Goal: Book appointment/travel/reservation

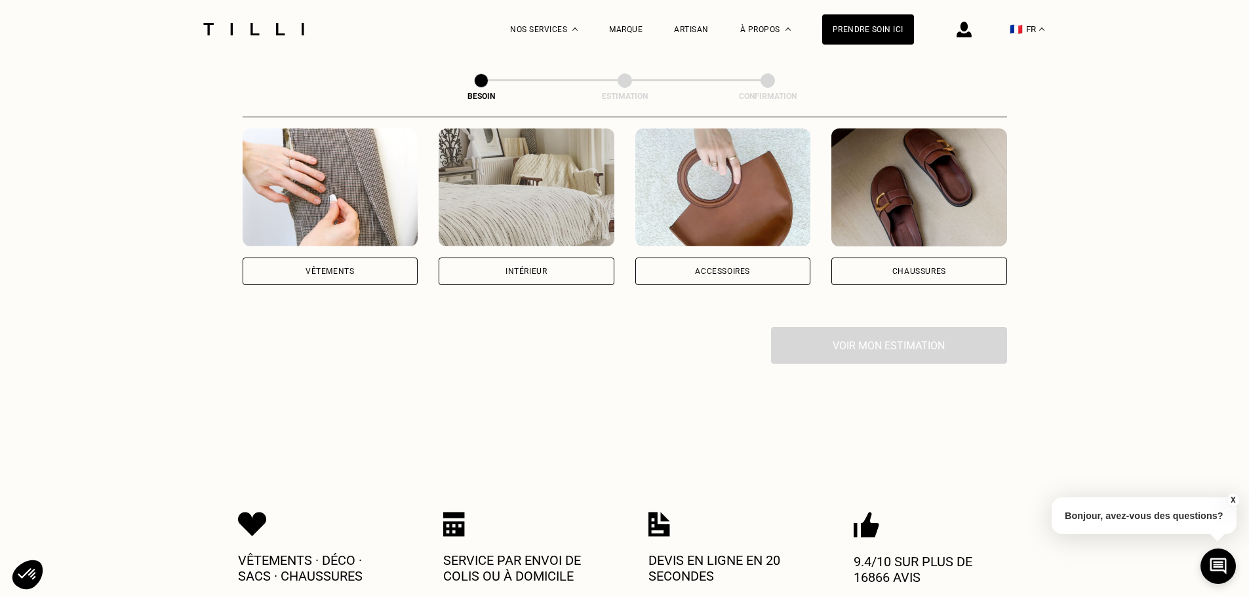
scroll to position [131, 0]
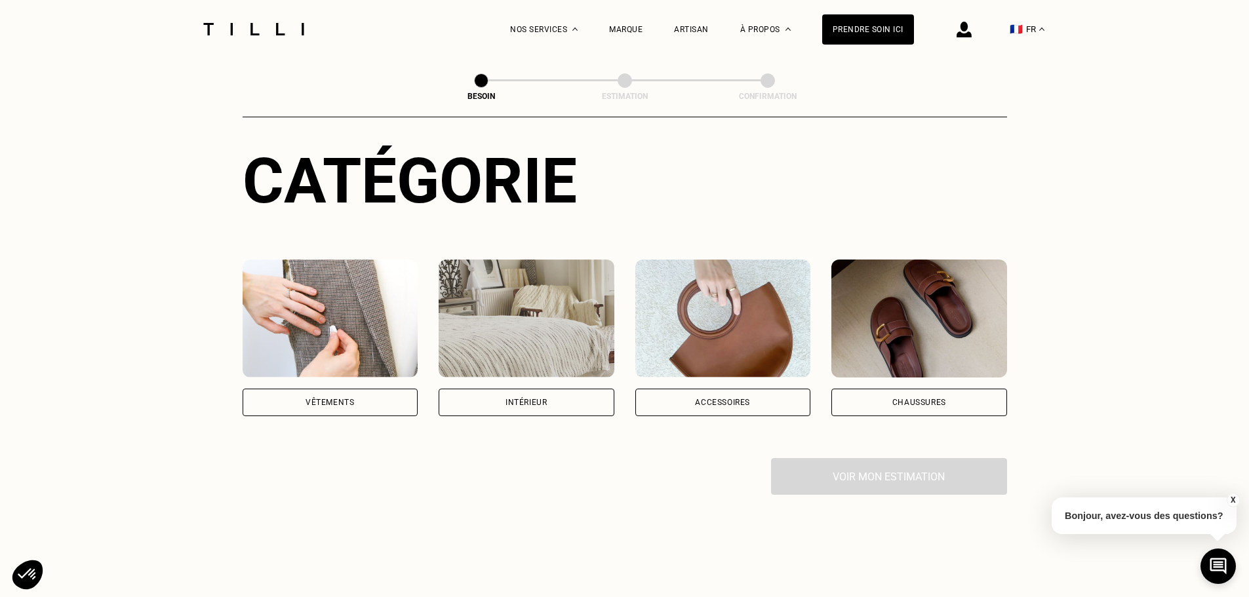
click at [346, 399] on div "Vêtements" at bounding box center [329, 403] width 49 height 8
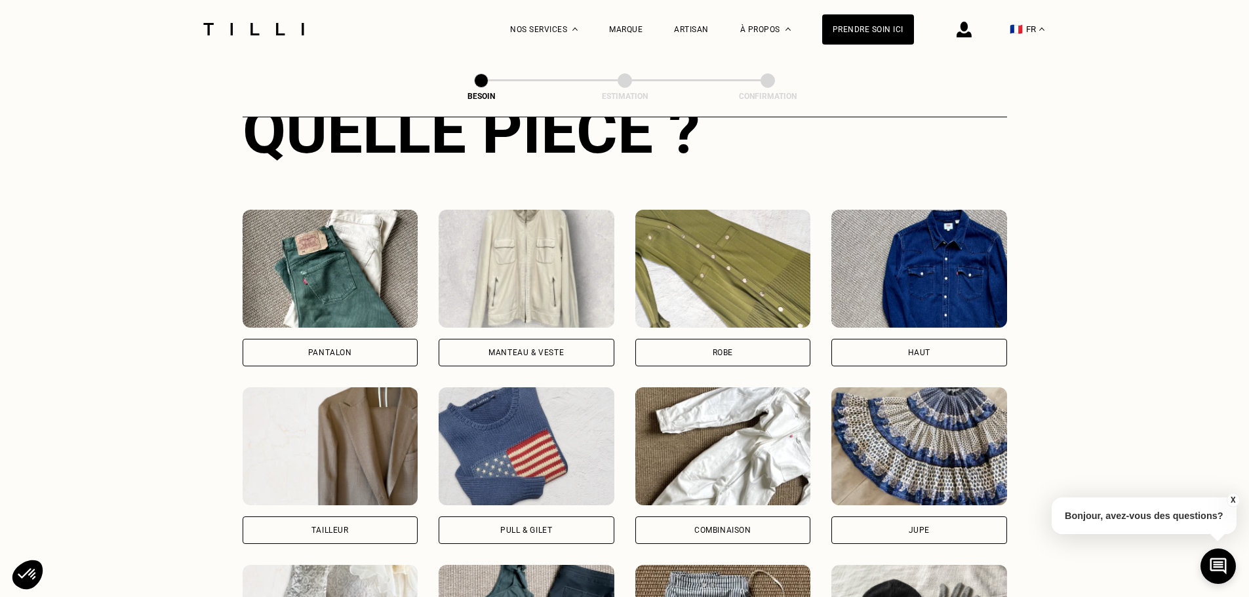
scroll to position [560, 0]
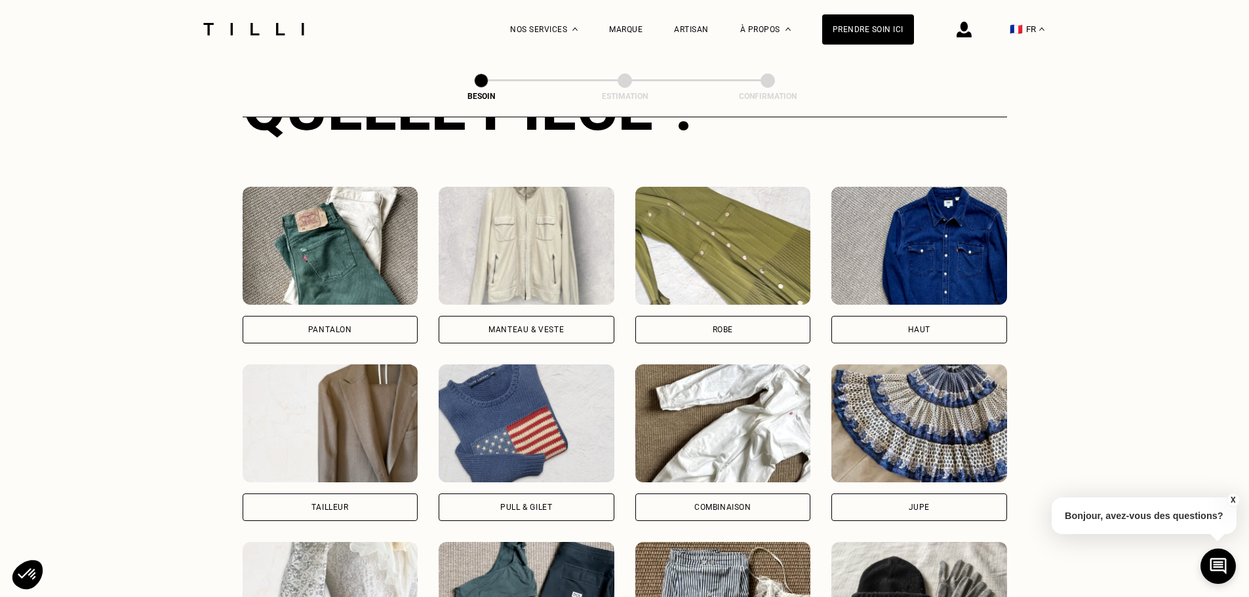
click at [323, 326] on div "Pantalon" at bounding box center [330, 330] width 44 height 8
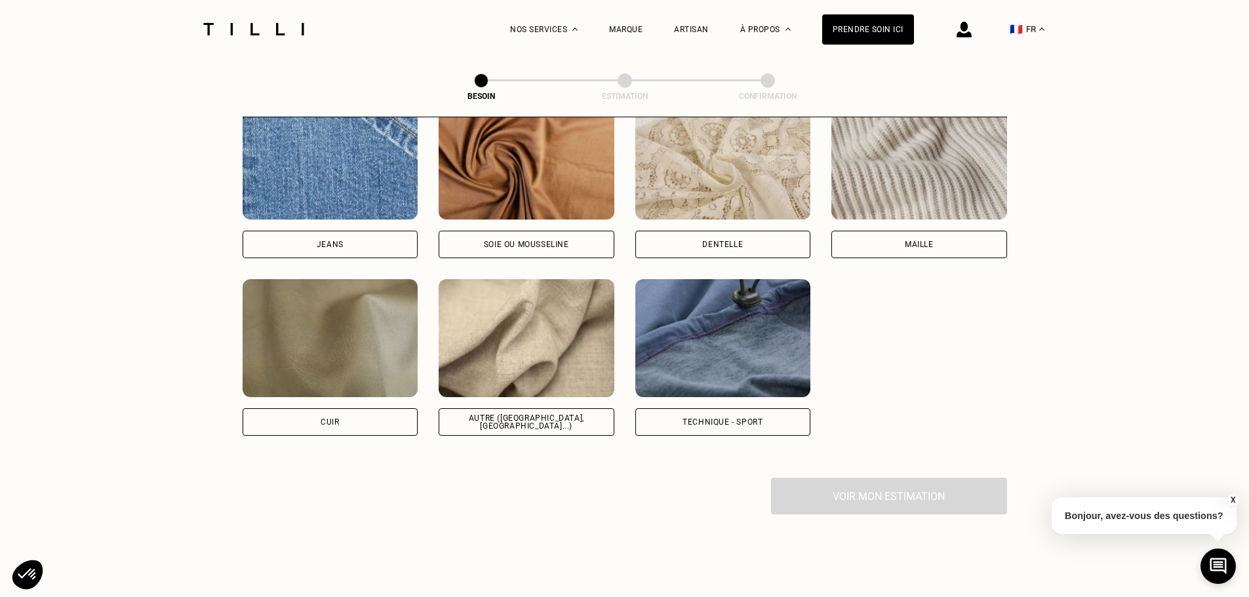
scroll to position [1470, 0]
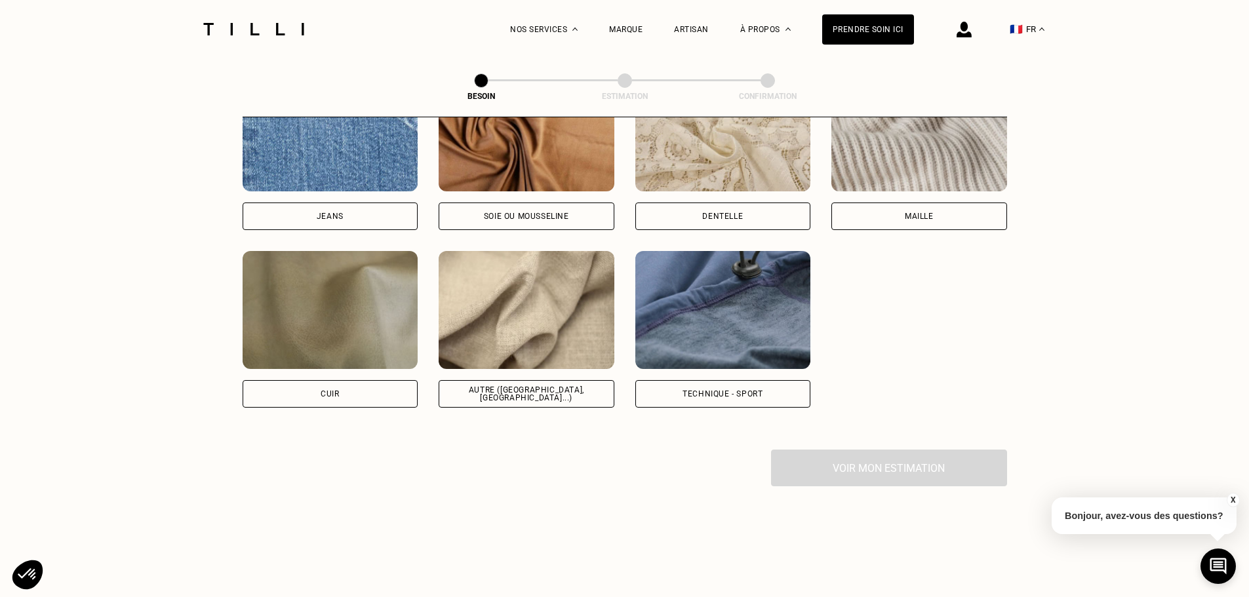
click at [548, 386] on div "Autre ([GEOGRAPHIC_DATA], [GEOGRAPHIC_DATA]...)" at bounding box center [526, 394] width 153 height 16
select select "FR"
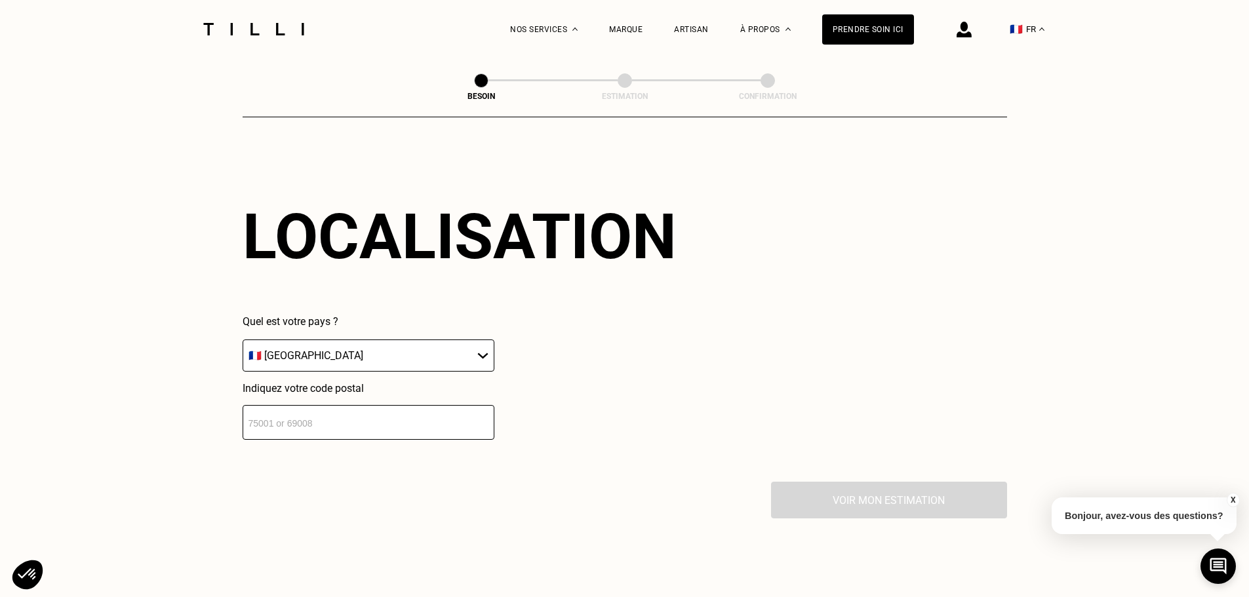
scroll to position [1763, 0]
click at [402, 405] on input "number" at bounding box center [369, 421] width 252 height 35
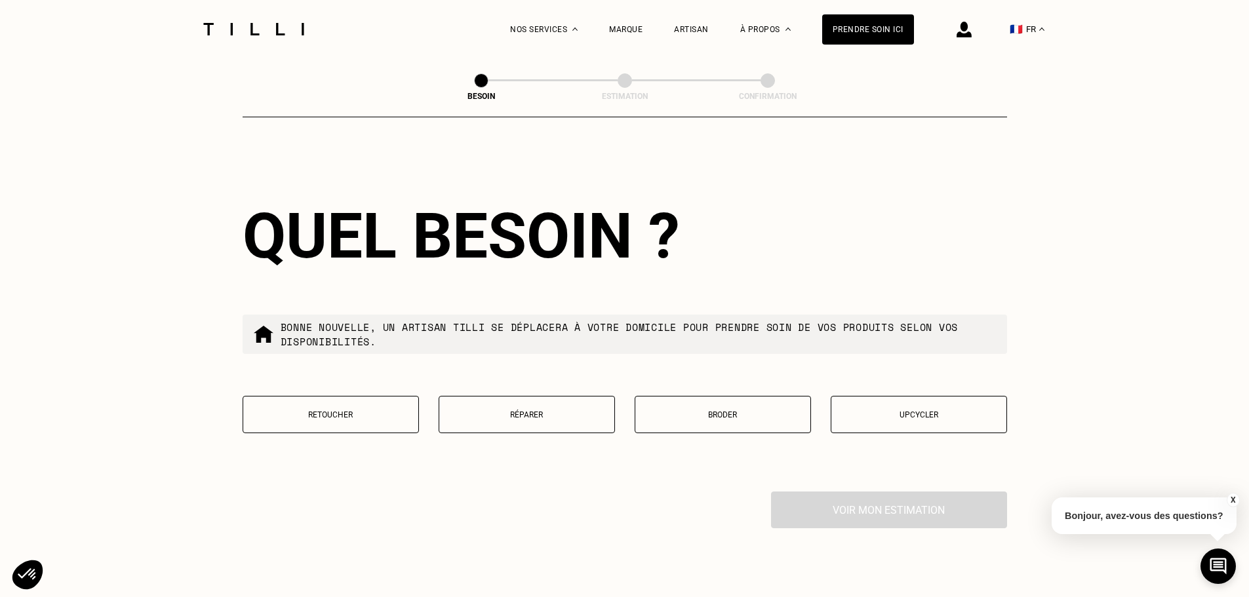
scroll to position [2088, 0]
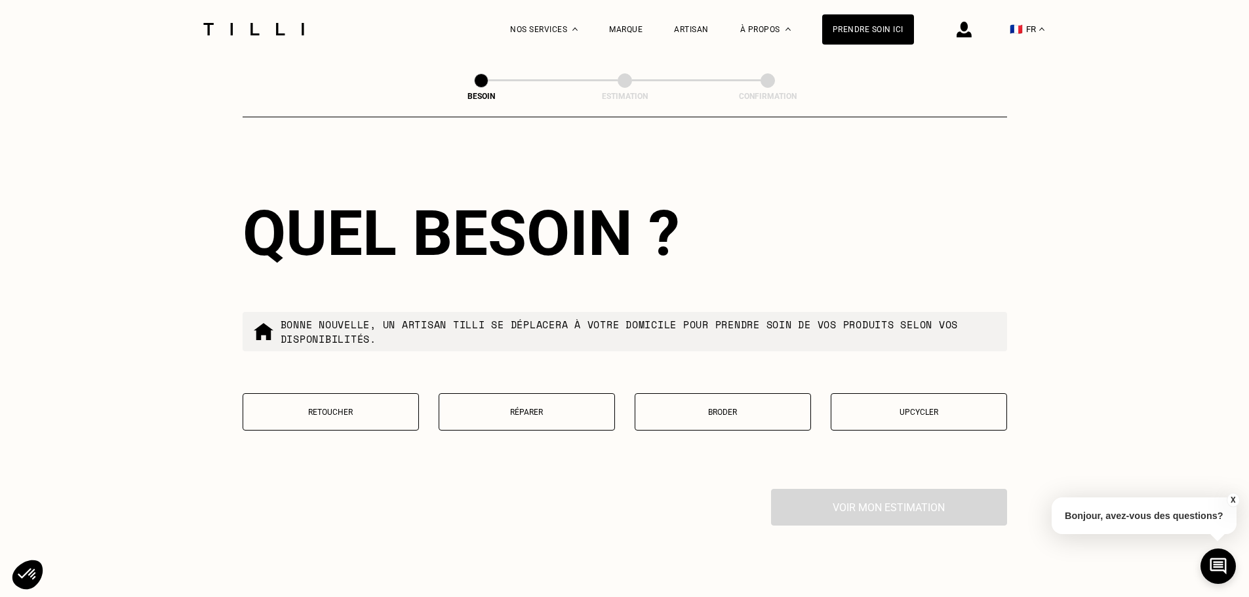
type input "75007"
click at [343, 410] on p "Retoucher" at bounding box center [331, 412] width 162 height 9
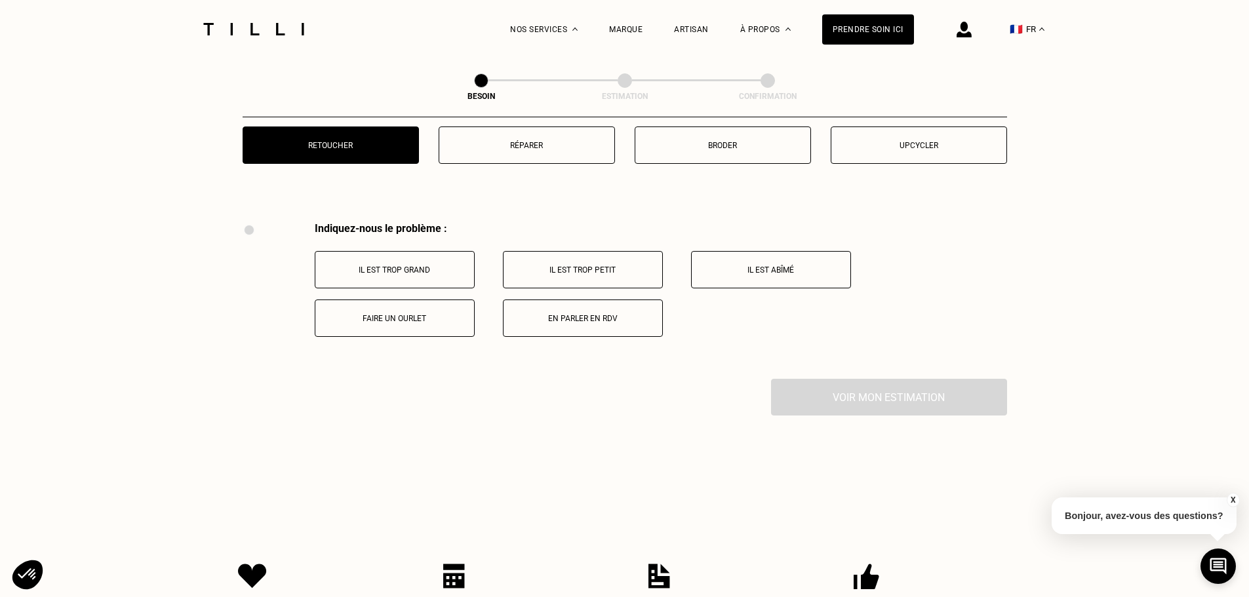
scroll to position [2294, 0]
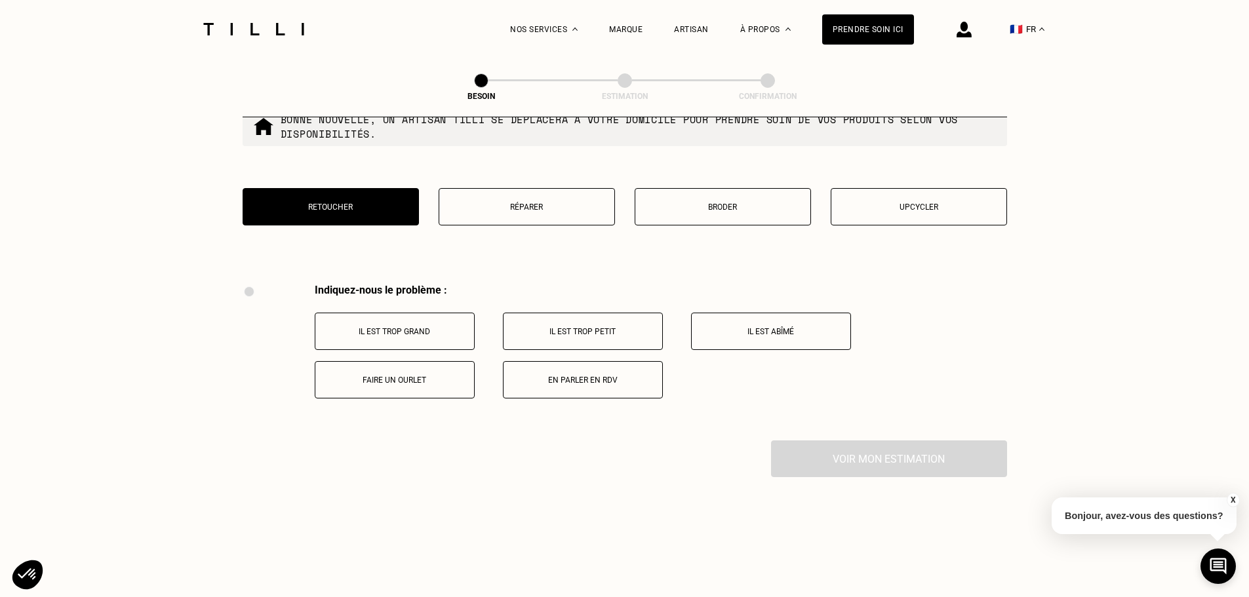
click at [398, 376] on p "Faire un ourlet" at bounding box center [395, 380] width 146 height 9
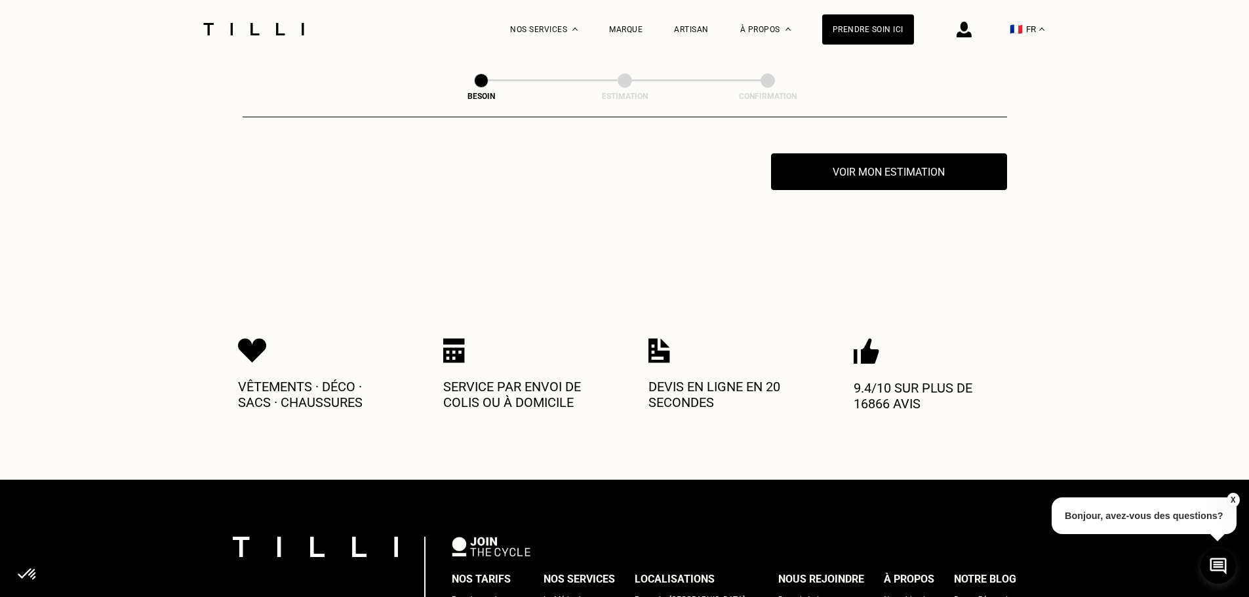
scroll to position [2581, 0]
click at [899, 165] on button "Voir mon estimation" at bounding box center [889, 171] width 260 height 41
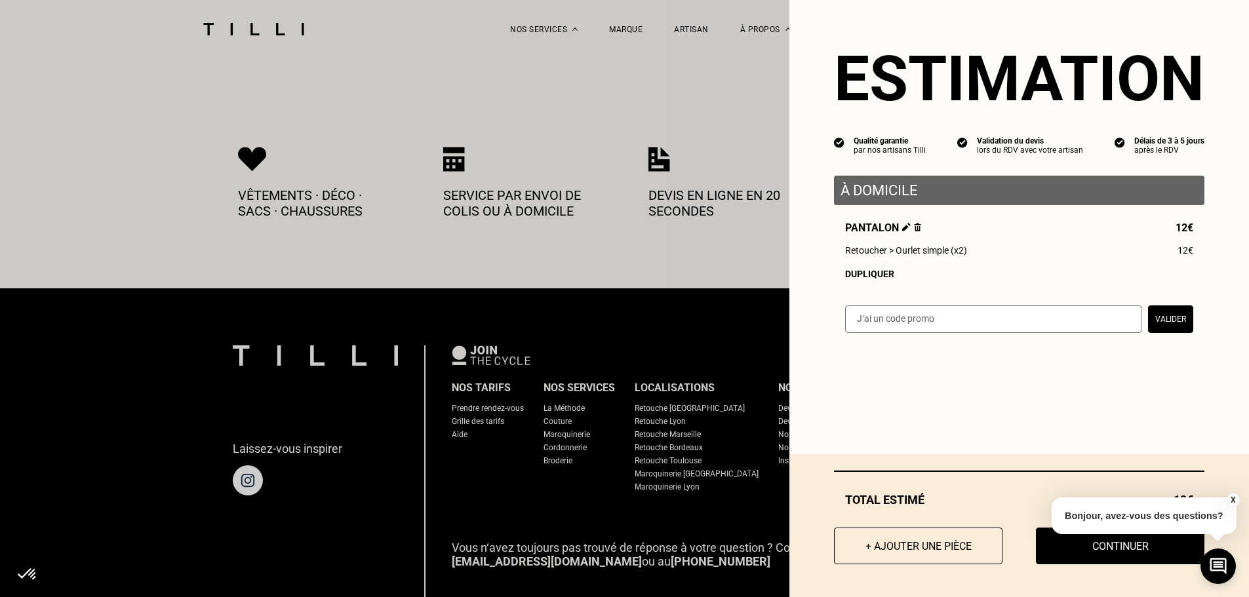
scroll to position [2778, 0]
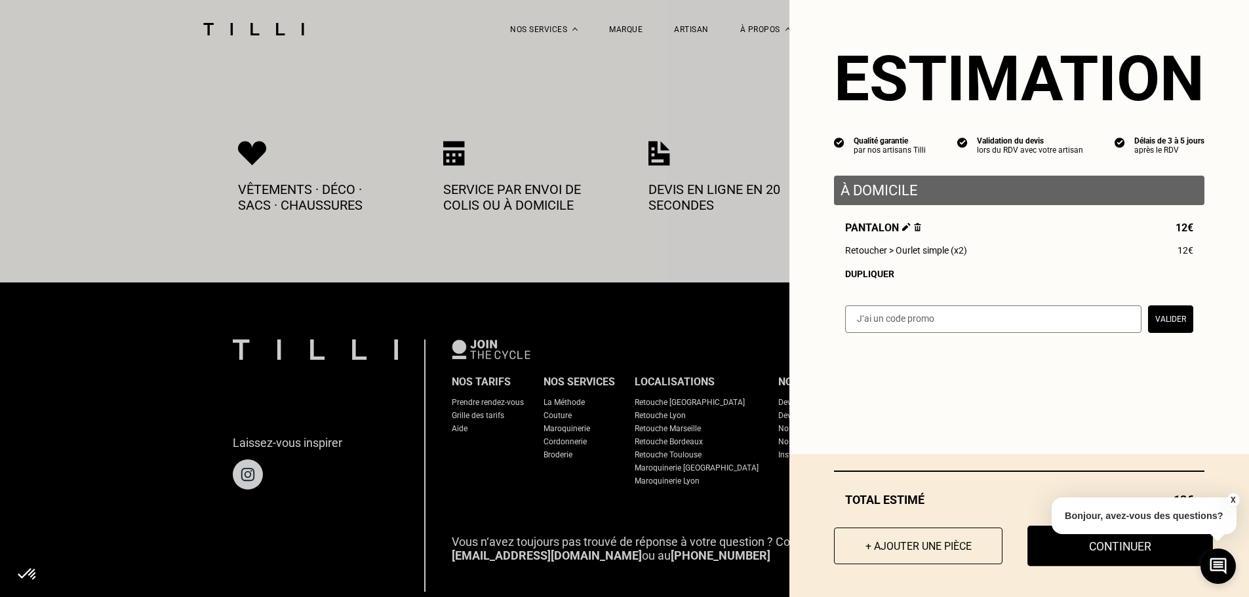
click at [1119, 555] on button "Continuer" at bounding box center [1120, 546] width 186 height 41
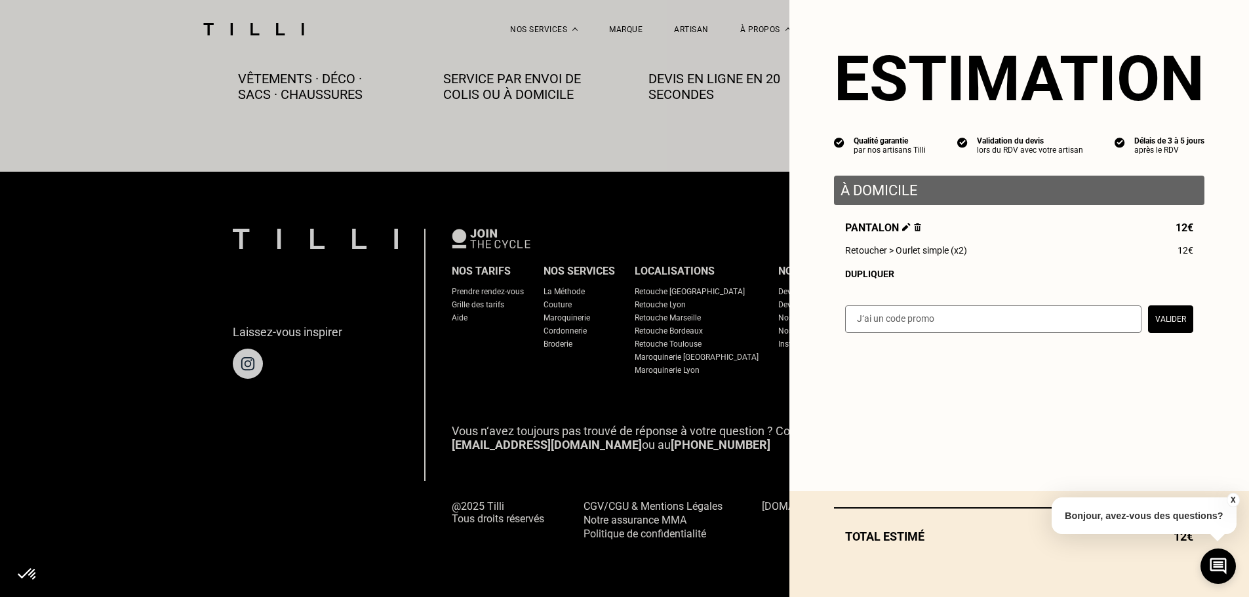
scroll to position [731, 0]
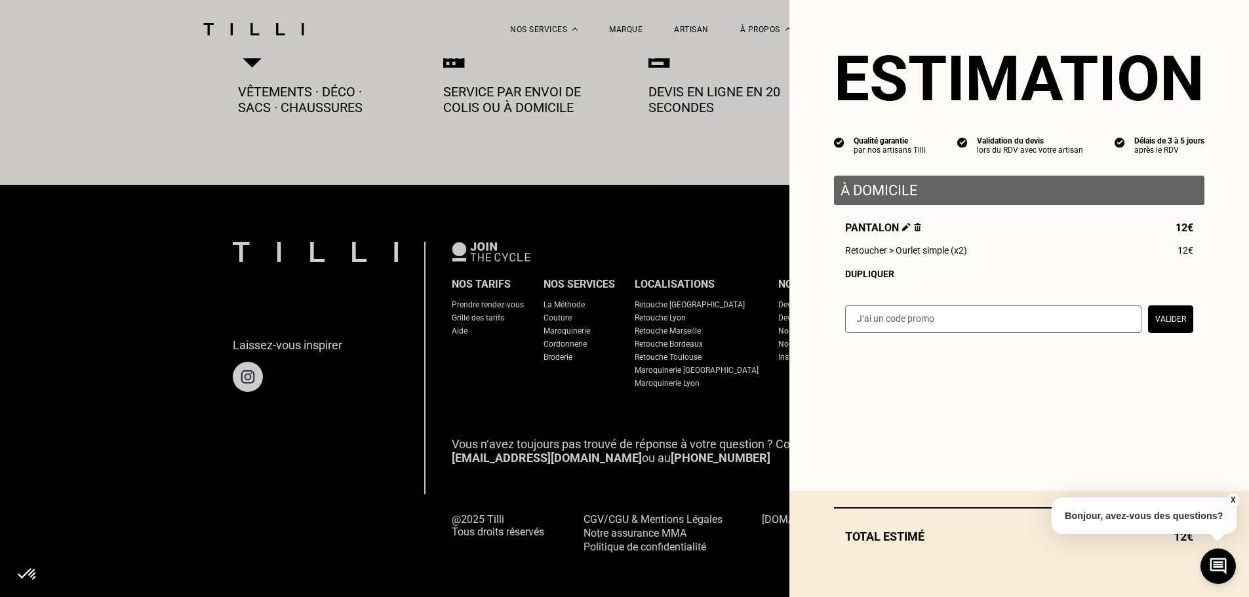
select select "FR"
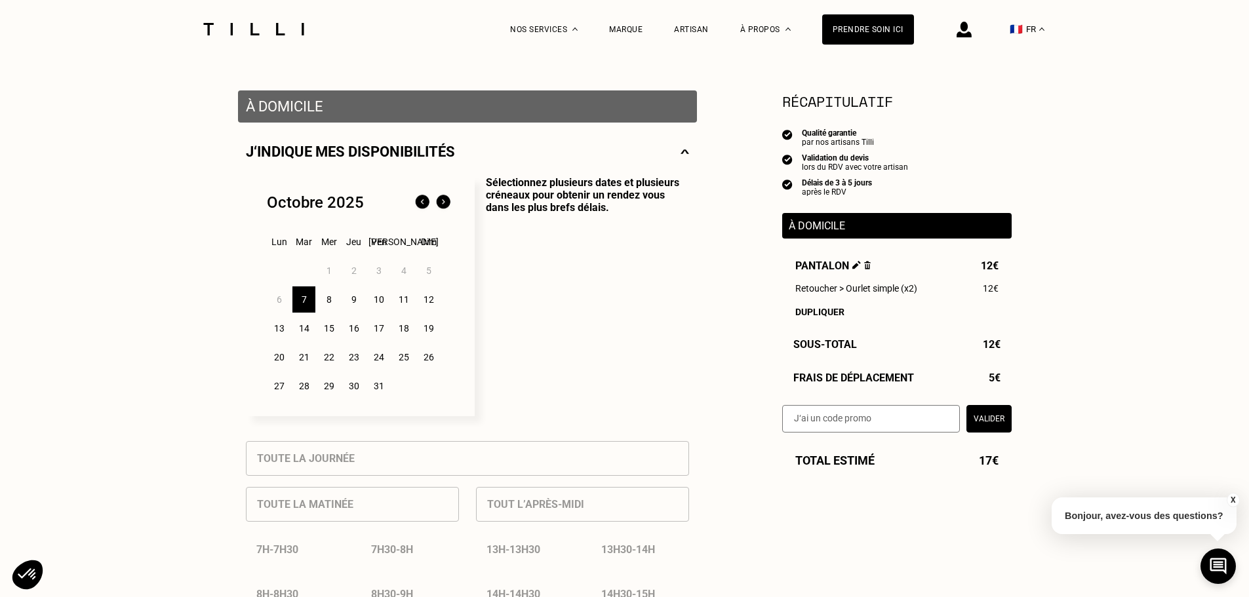
scroll to position [197, 0]
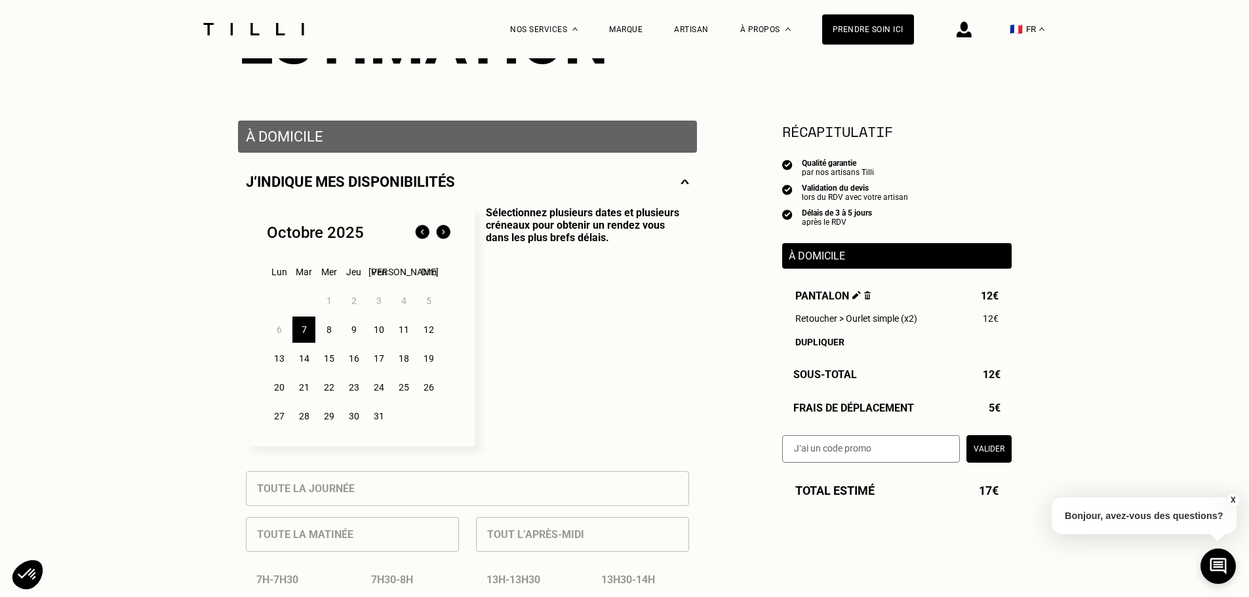
click at [331, 337] on div "8" at bounding box center [328, 330] width 23 height 26
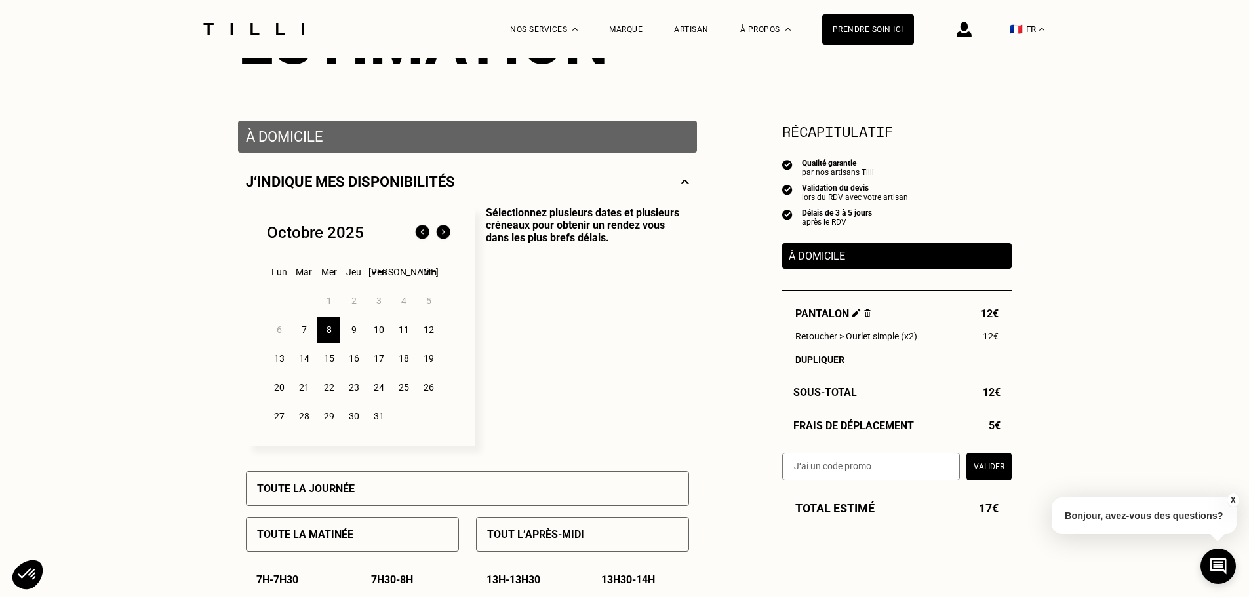
click at [302, 333] on div "7" at bounding box center [303, 330] width 23 height 26
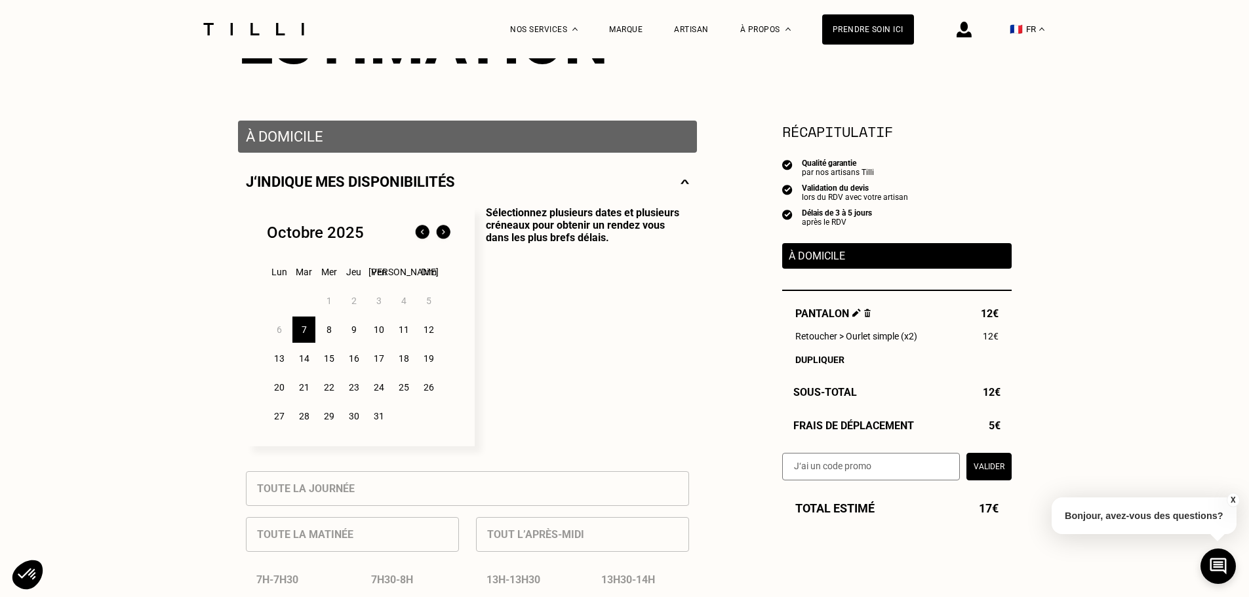
click at [327, 332] on div "8" at bounding box center [328, 330] width 23 height 26
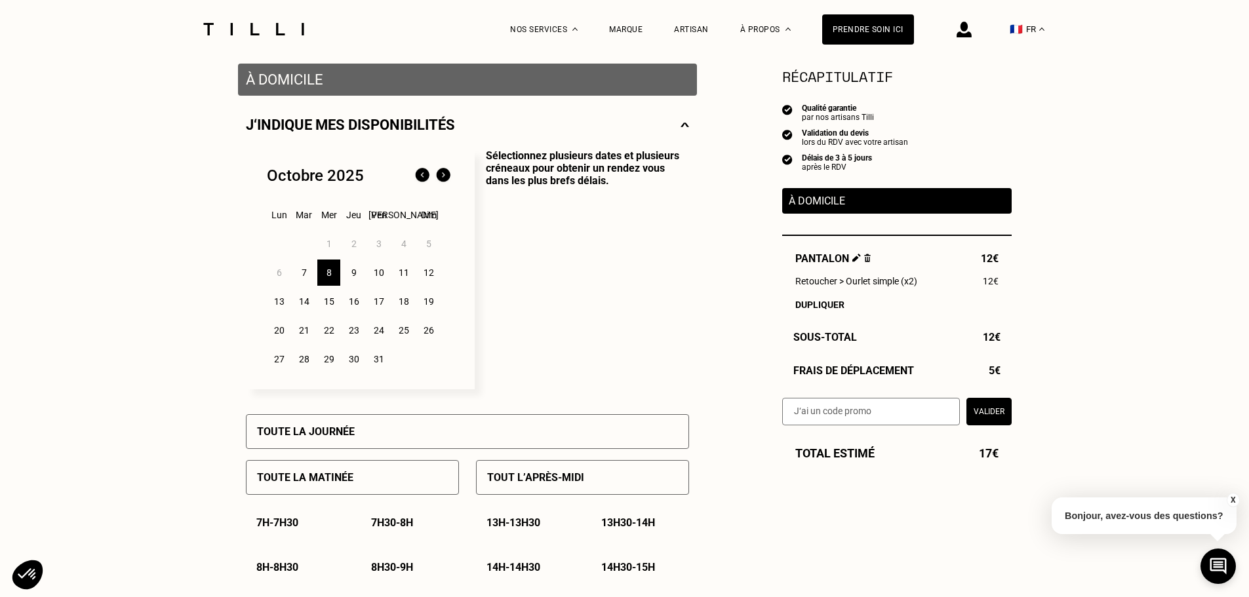
scroll to position [262, 0]
